Goal: Task Accomplishment & Management: Manage account settings

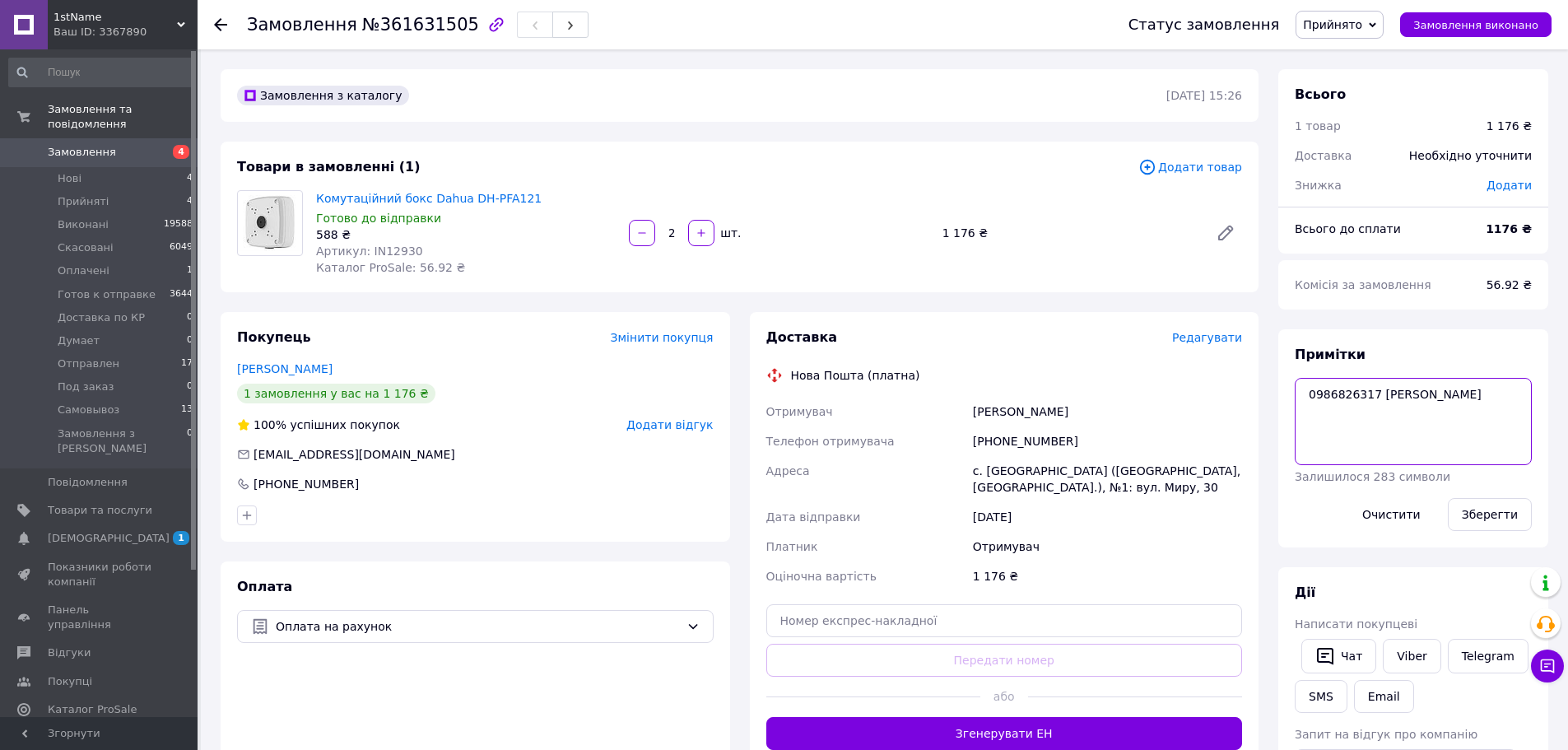
click at [1466, 411] on textarea "0986826317 [PERSON_NAME]" at bounding box center [1413, 421] width 237 height 88
paste textarea "Платіж отриманий [DATE] 16:07"
type textarea "0986826317 [PERSON_NAME] отриманий [DATE] 16:07 - 1176 грн"
click at [1499, 510] on button "Зберегти" at bounding box center [1490, 515] width 84 height 33
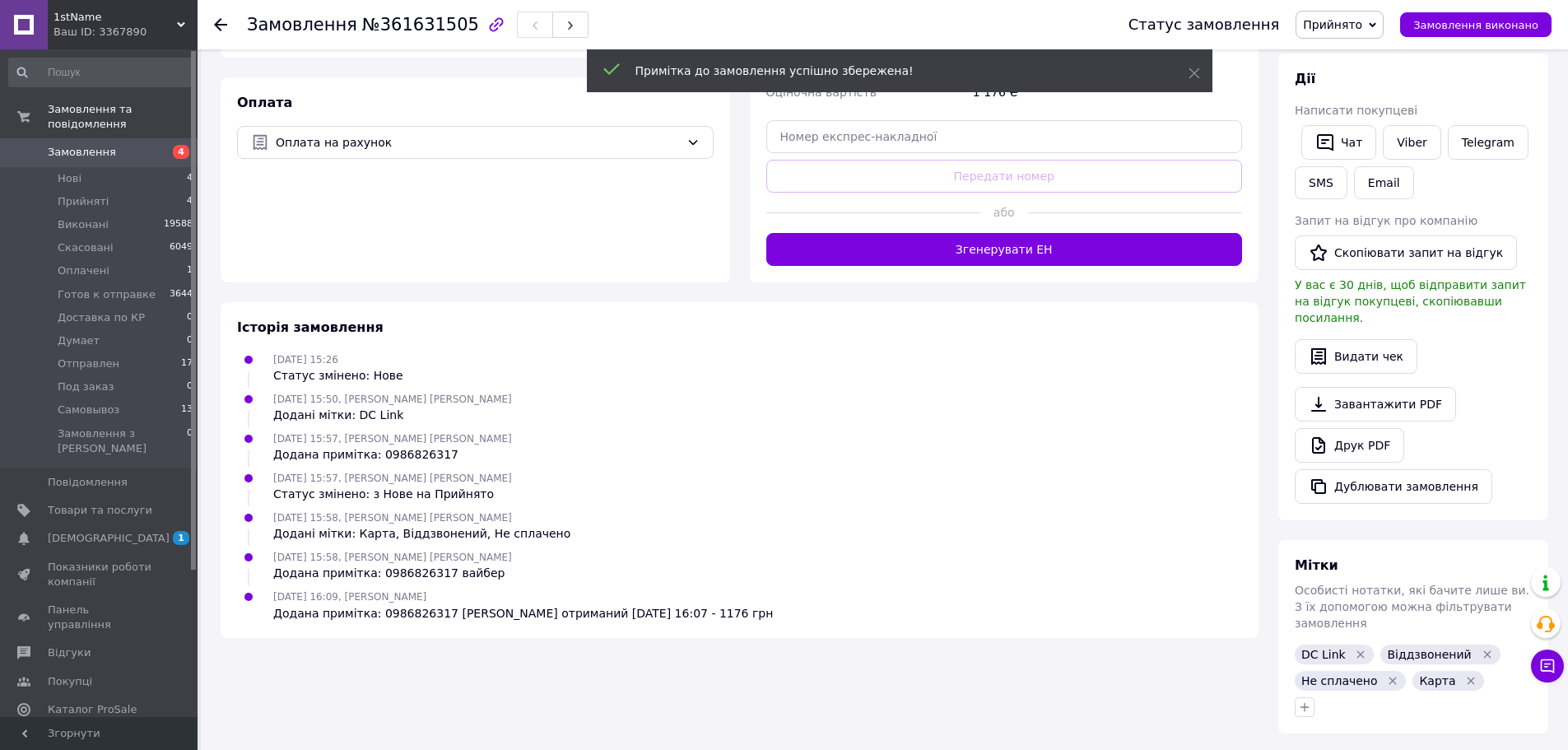
scroll to position [454, 0]
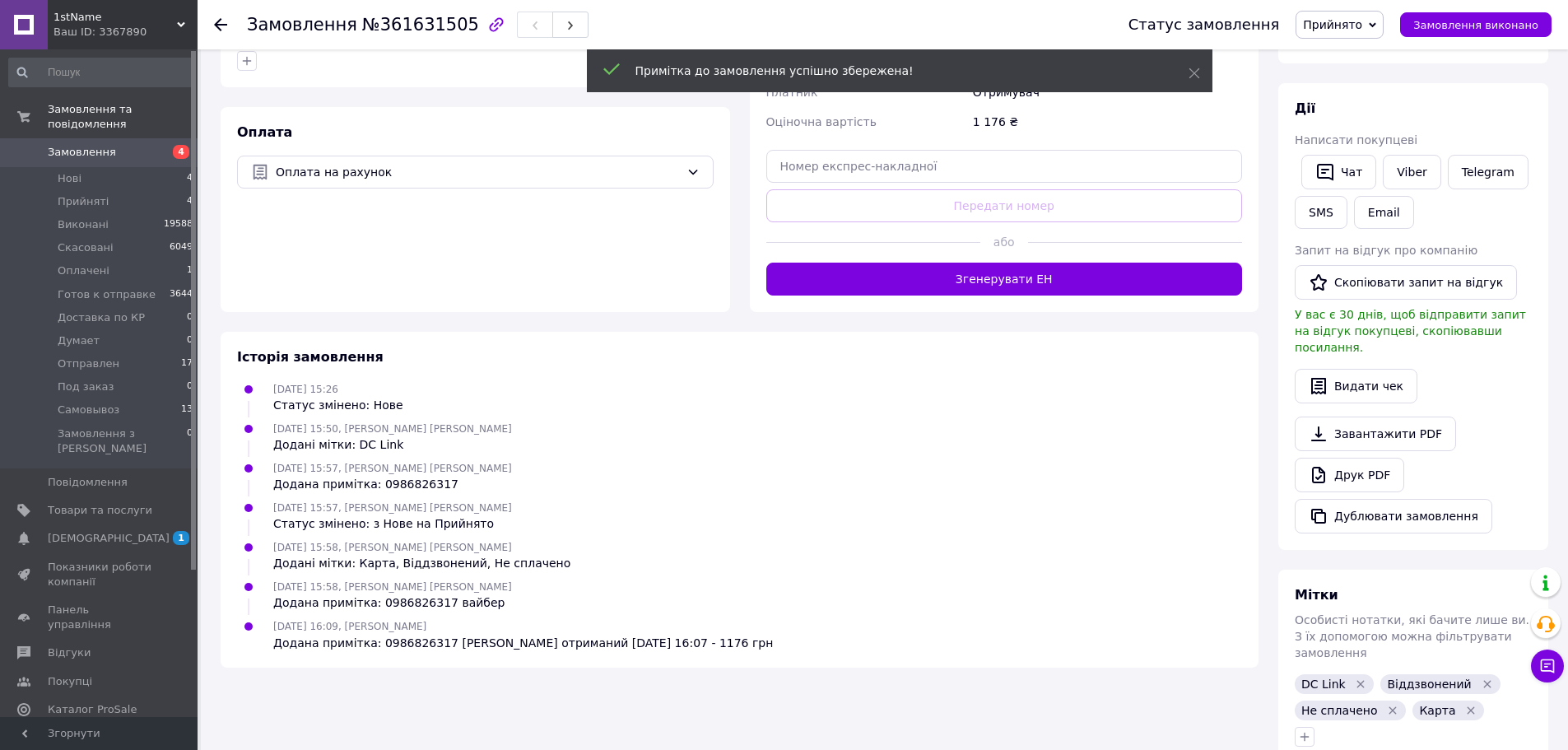
click at [1387, 704] on icon "Видалити мітку" at bounding box center [1393, 710] width 13 height 13
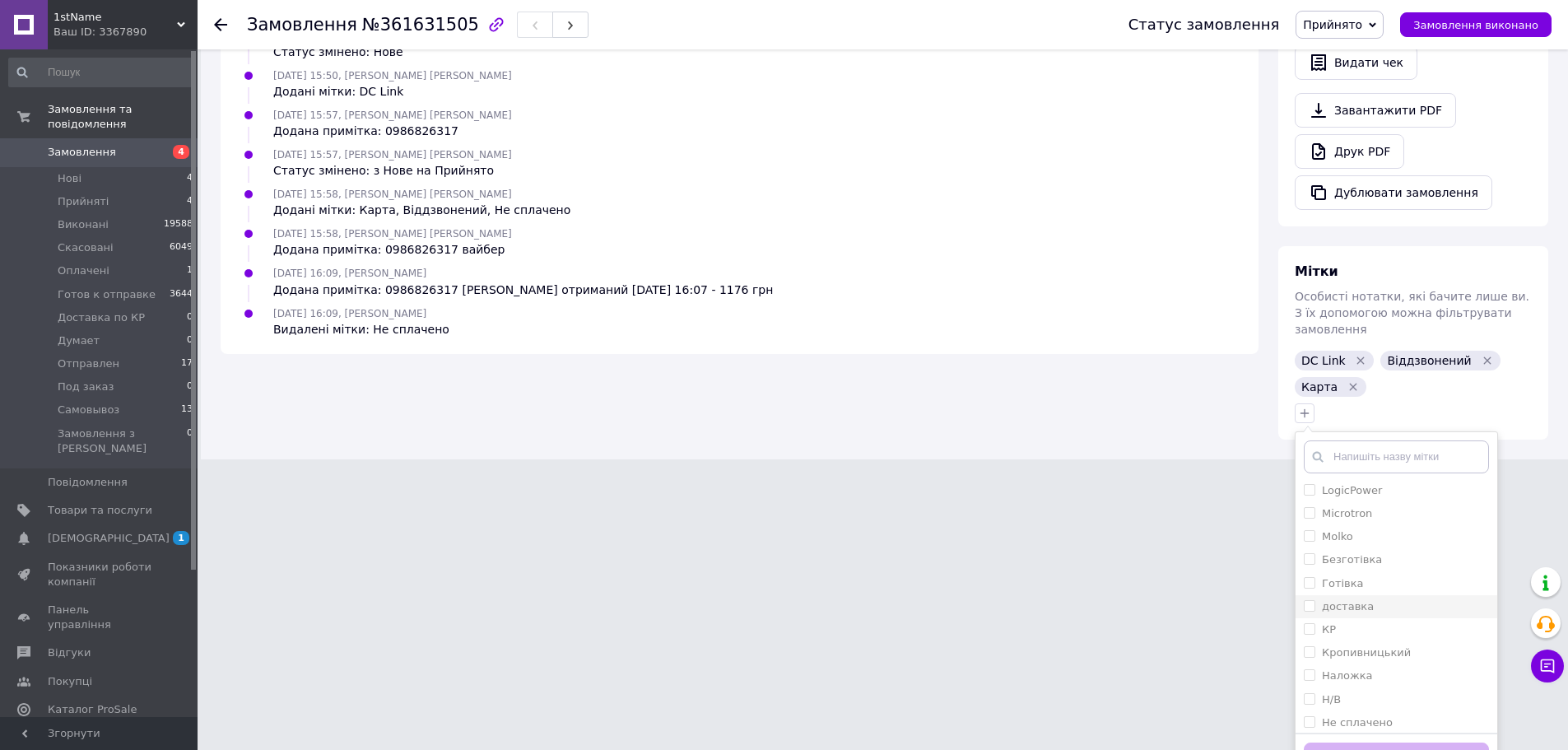
scroll to position [247, 0]
click at [1385, 656] on div "Оплачен" at bounding box center [1396, 663] width 185 height 15
checkbox input "true"
click at [1417, 742] on button "Додати мітку" at bounding box center [1396, 758] width 185 height 32
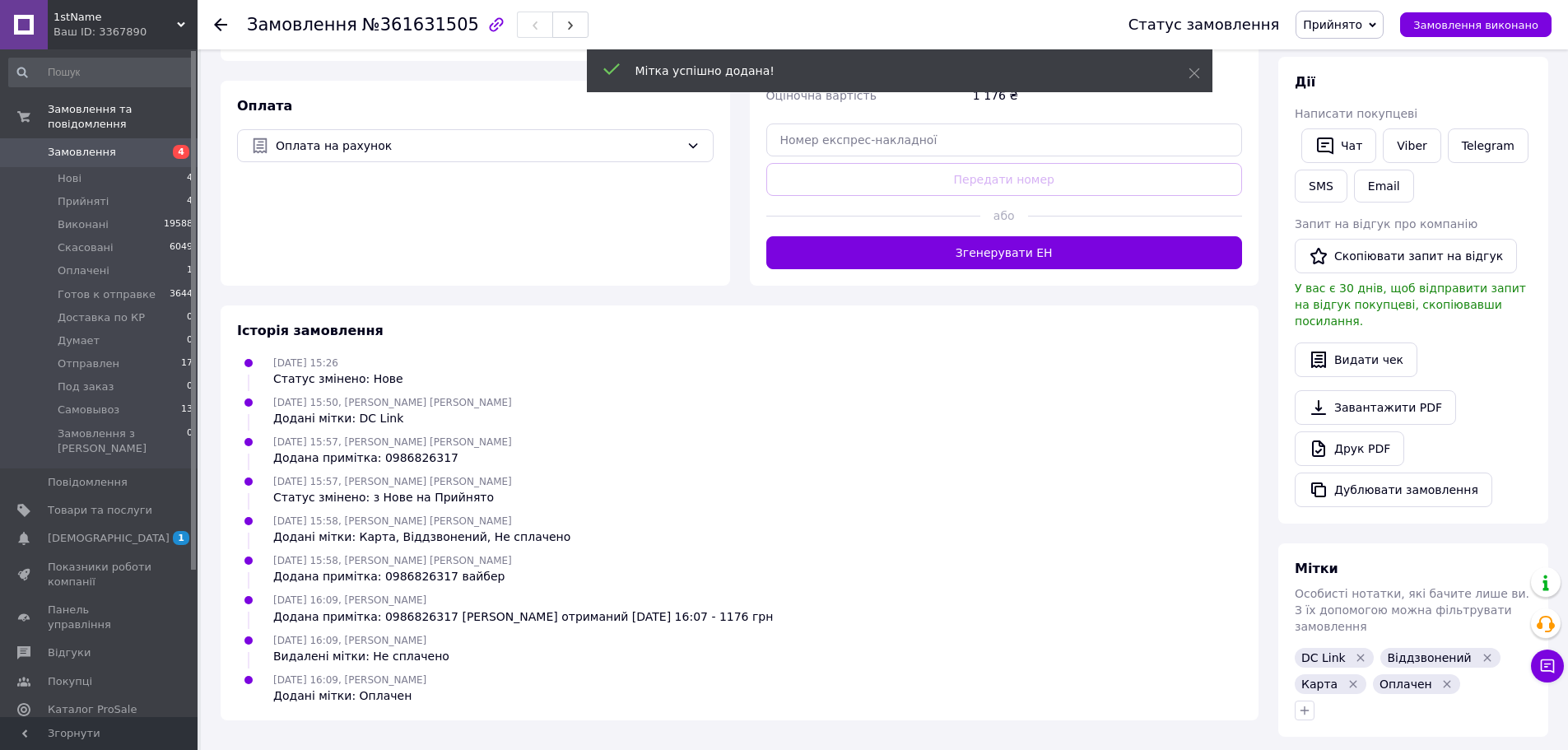
scroll to position [0, 0]
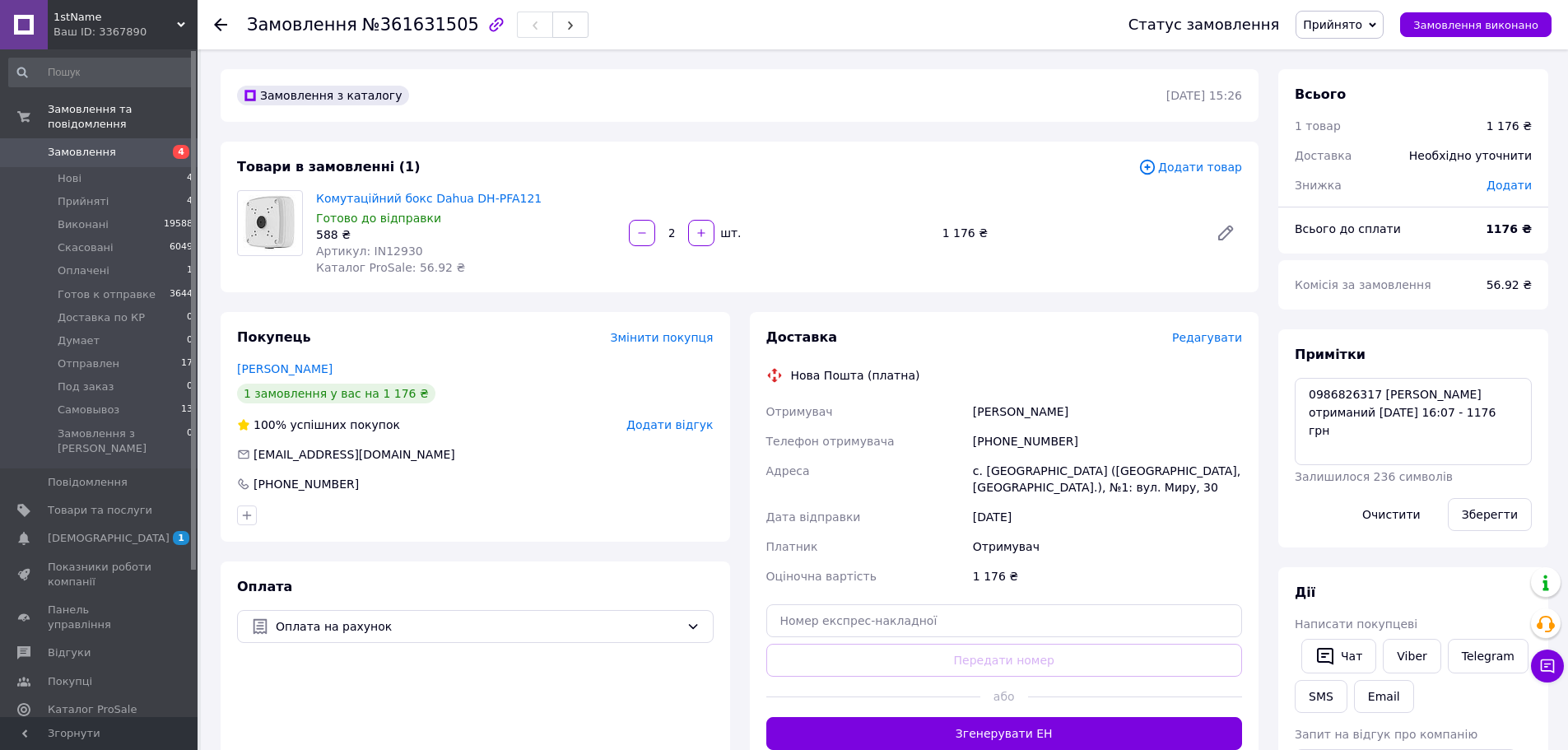
click at [420, 18] on span "№361631505" at bounding box center [420, 24] width 117 height 20
copy span "361631505"
